Goal: Navigation & Orientation: Find specific page/section

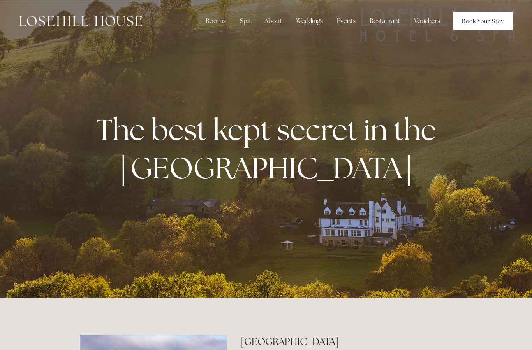
click at [497, 25] on link "Book Your Stay" at bounding box center [482, 21] width 59 height 19
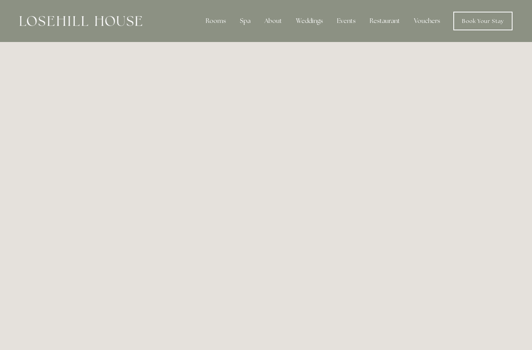
click at [241, 22] on div "Spa" at bounding box center [245, 21] width 23 height 16
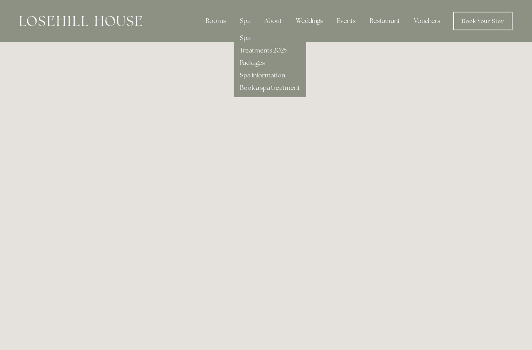
click at [259, 67] on link "Packages" at bounding box center [252, 63] width 25 height 8
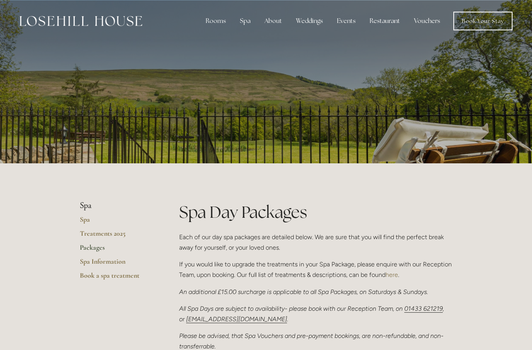
click at [382, 24] on div "Restaurant" at bounding box center [384, 21] width 43 height 16
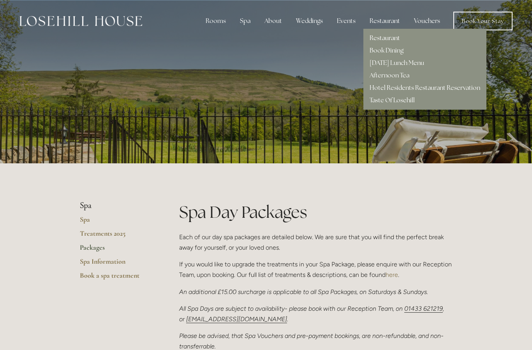
click at [393, 38] on link "Restaurant" at bounding box center [385, 38] width 30 height 8
